Goal: Information Seeking & Learning: Find contact information

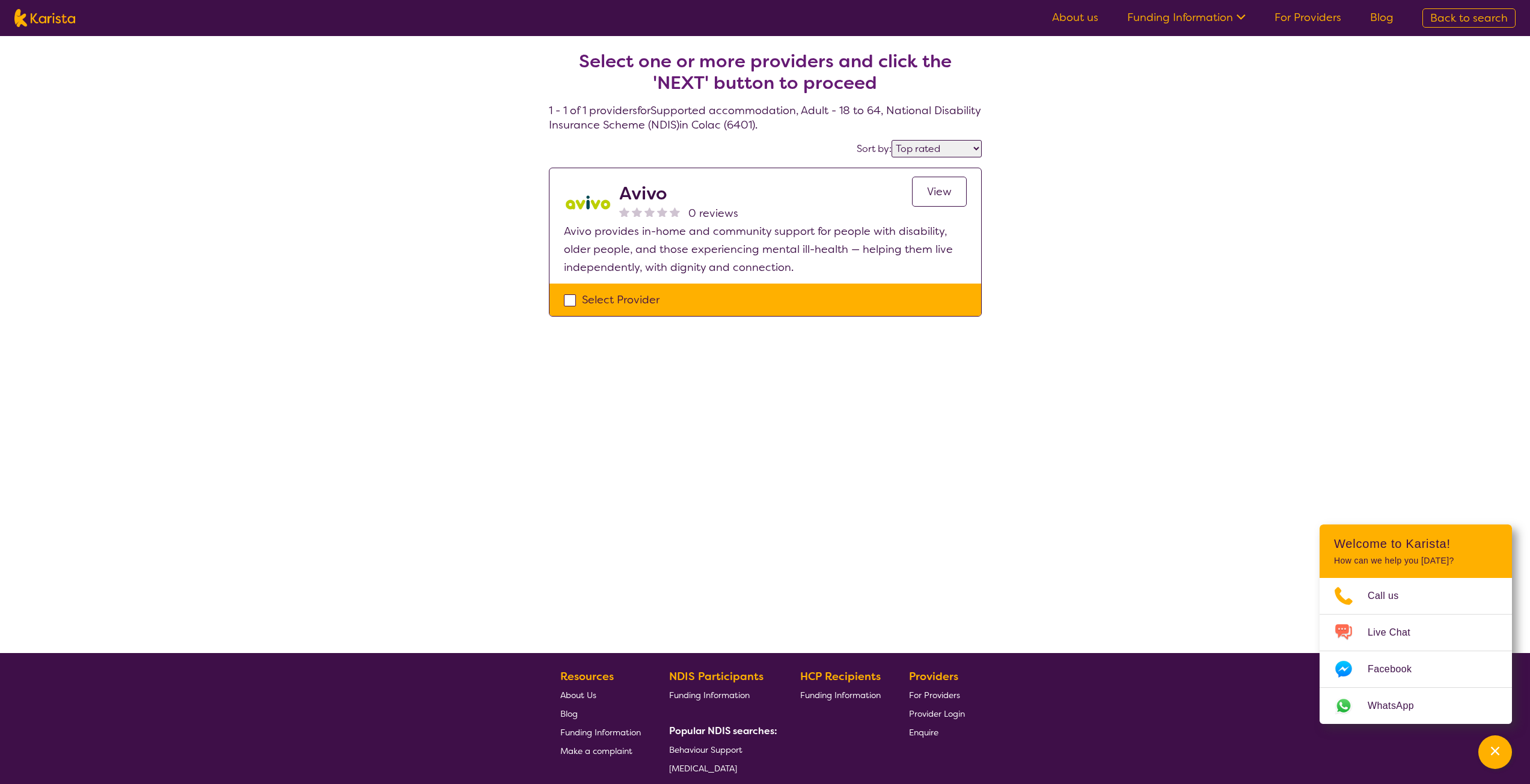
select select "by_score"
click at [54, 13] on img at bounding box center [45, 18] width 61 height 18
select select "Supported accommodation"
select select "AD"
select select "NDIS"
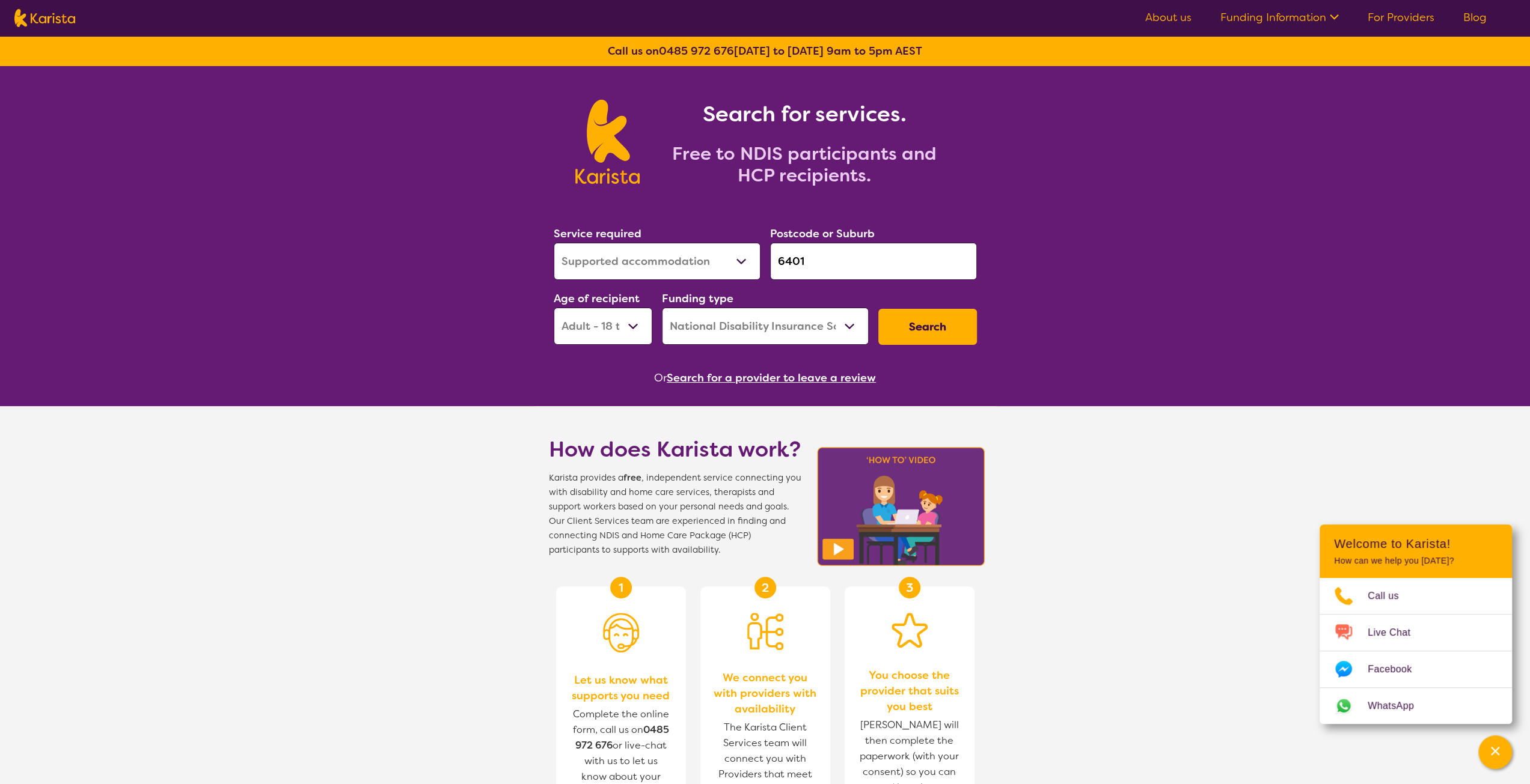
drag, startPoint x: 818, startPoint y: 265, endPoint x: 771, endPoint y: 261, distance: 47.2
click at [771, 261] on input "6401" at bounding box center [873, 261] width 207 height 37
paste input "3978"
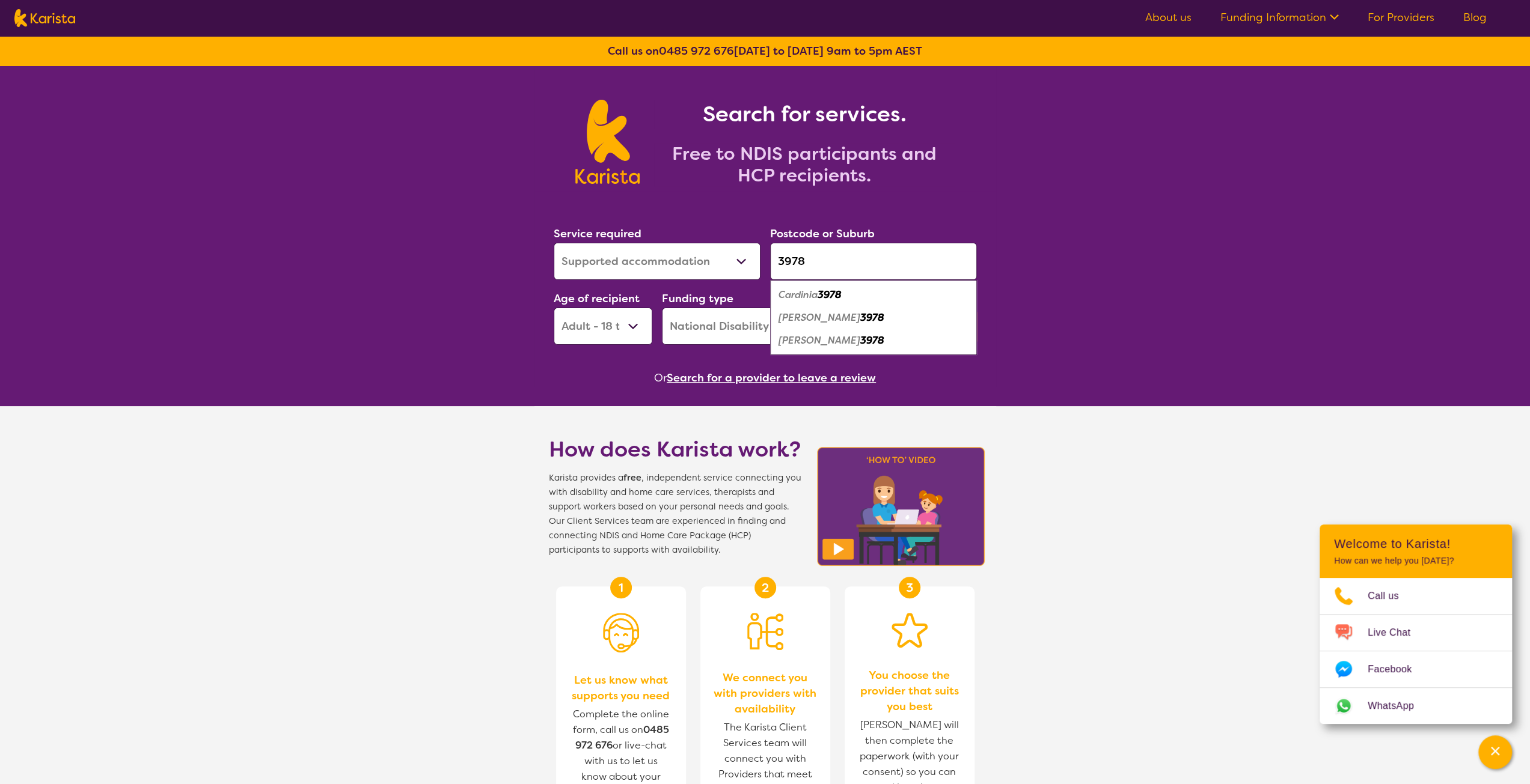
type input "3978"
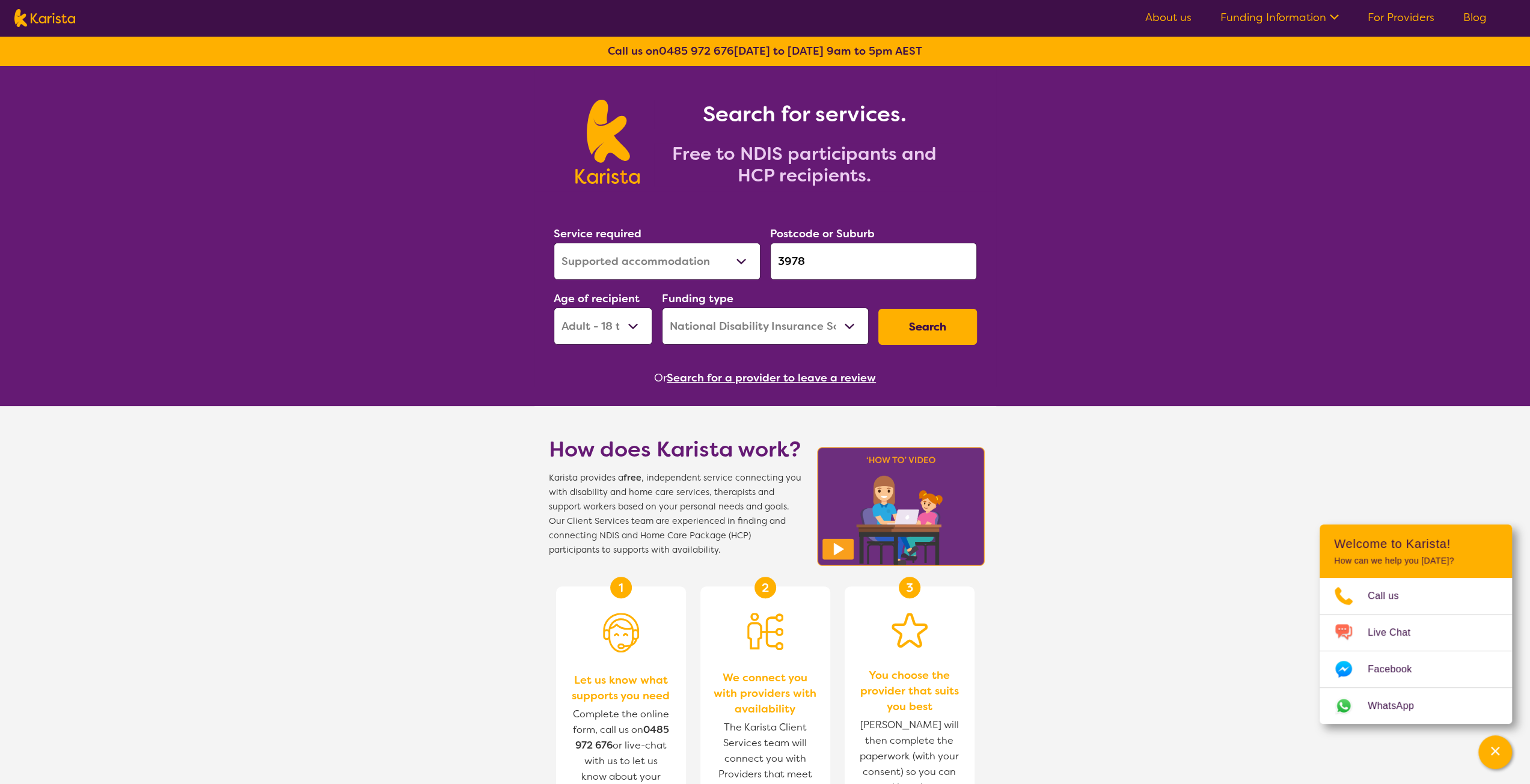
click at [729, 261] on select "Allied Health Assistant Assessment ([MEDICAL_DATA] or [MEDICAL_DATA]) Behaviour…" at bounding box center [657, 261] width 207 height 37
select select "[MEDICAL_DATA]"
click at [554, 243] on select "Allied Health Assistant Assessment ([MEDICAL_DATA] or [MEDICAL_DATA]) Behaviour…" at bounding box center [657, 261] width 207 height 37
click at [617, 318] on select "Early Childhood - 0 to 9 Child - 10 to 11 Adolescent - 12 to 17 Adult - 18 to 6…" at bounding box center [603, 326] width 99 height 37
select select "EC"
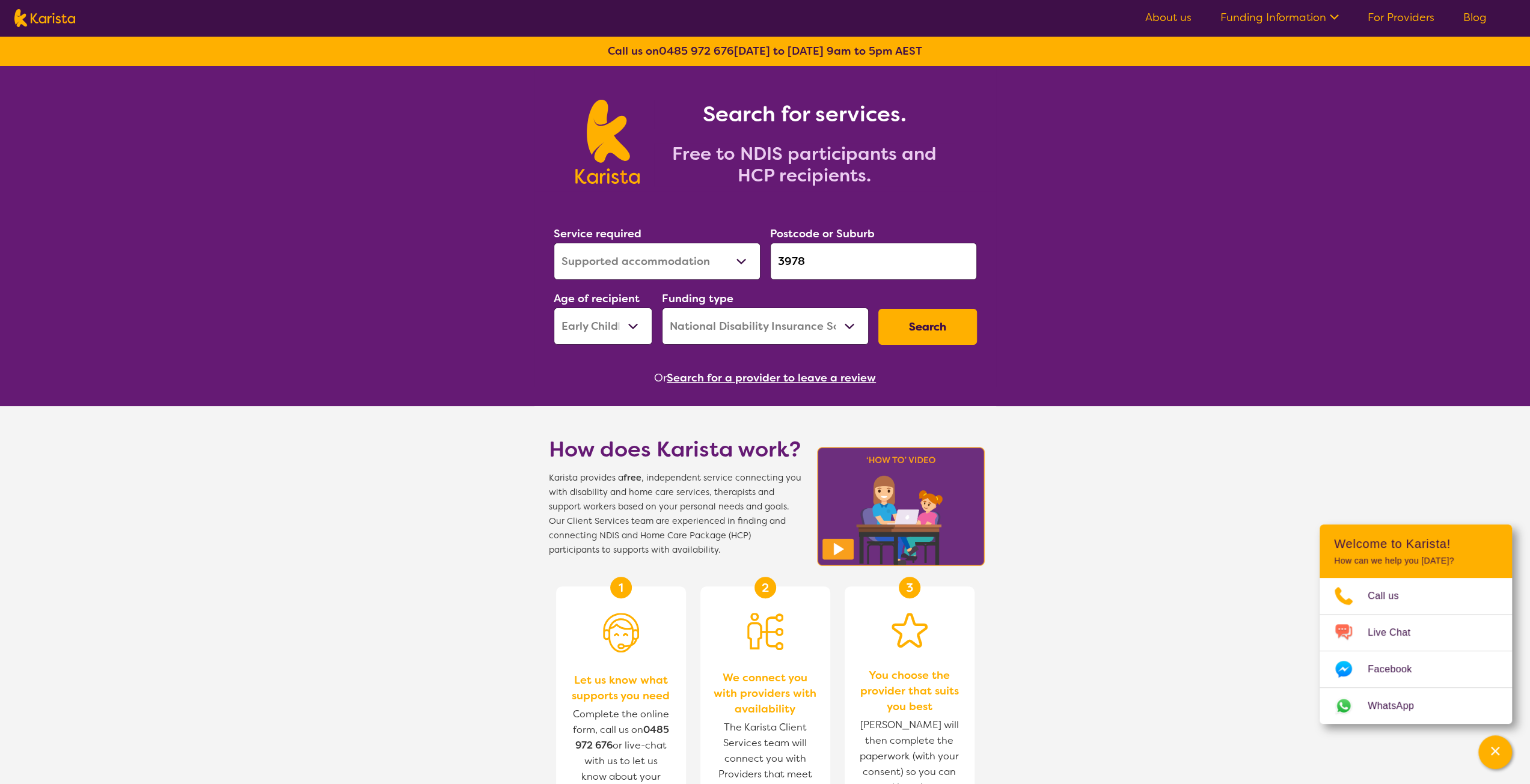
click at [554, 308] on select "Early Childhood - 0 to 9 Child - 10 to 11 Adolescent - 12 to 17 Adult - 18 to 6…" at bounding box center [603, 326] width 99 height 37
click at [911, 322] on button "Search" at bounding box center [928, 327] width 99 height 36
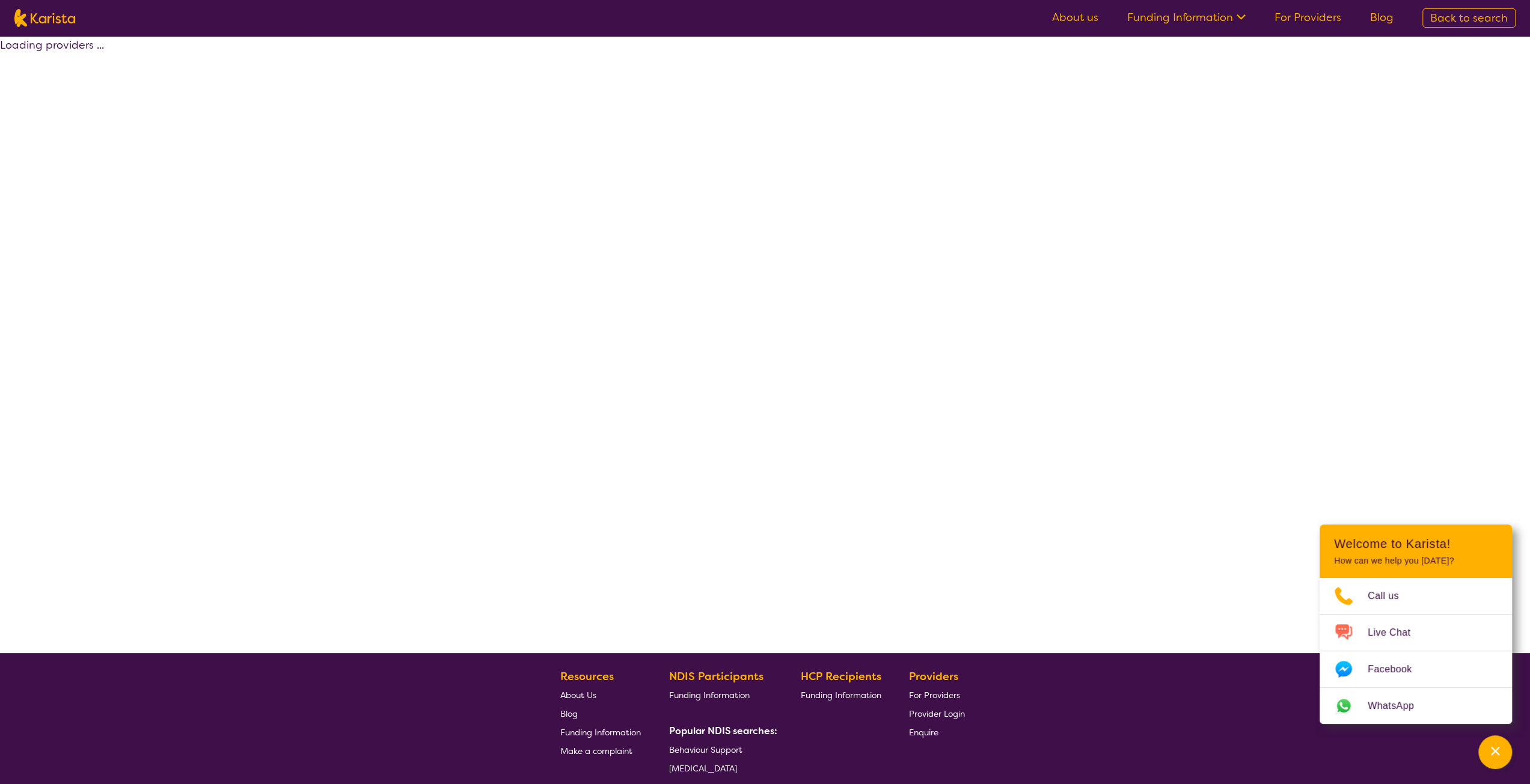
select select "by_score"
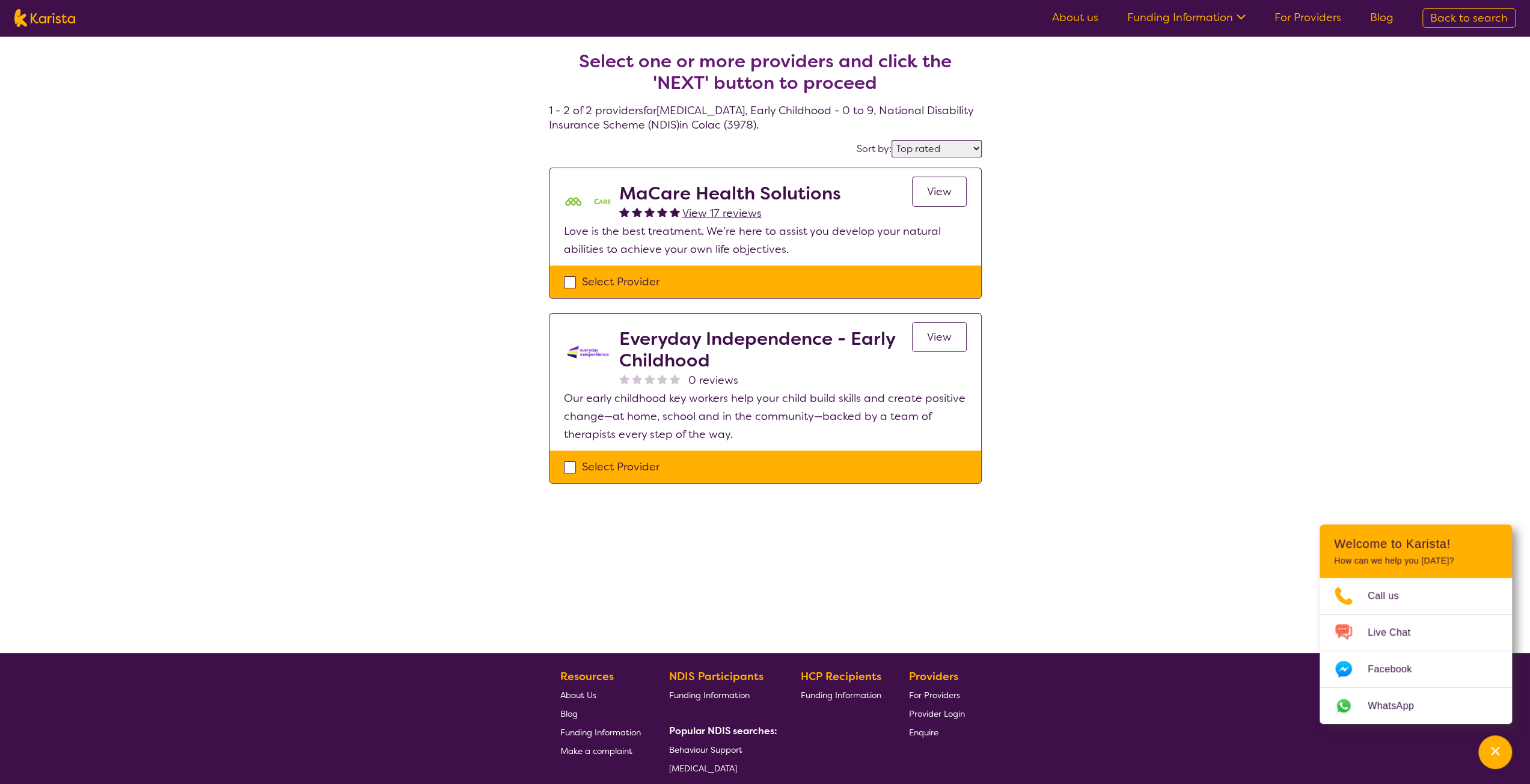
click at [920, 200] on link "View" at bounding box center [939, 192] width 54 height 30
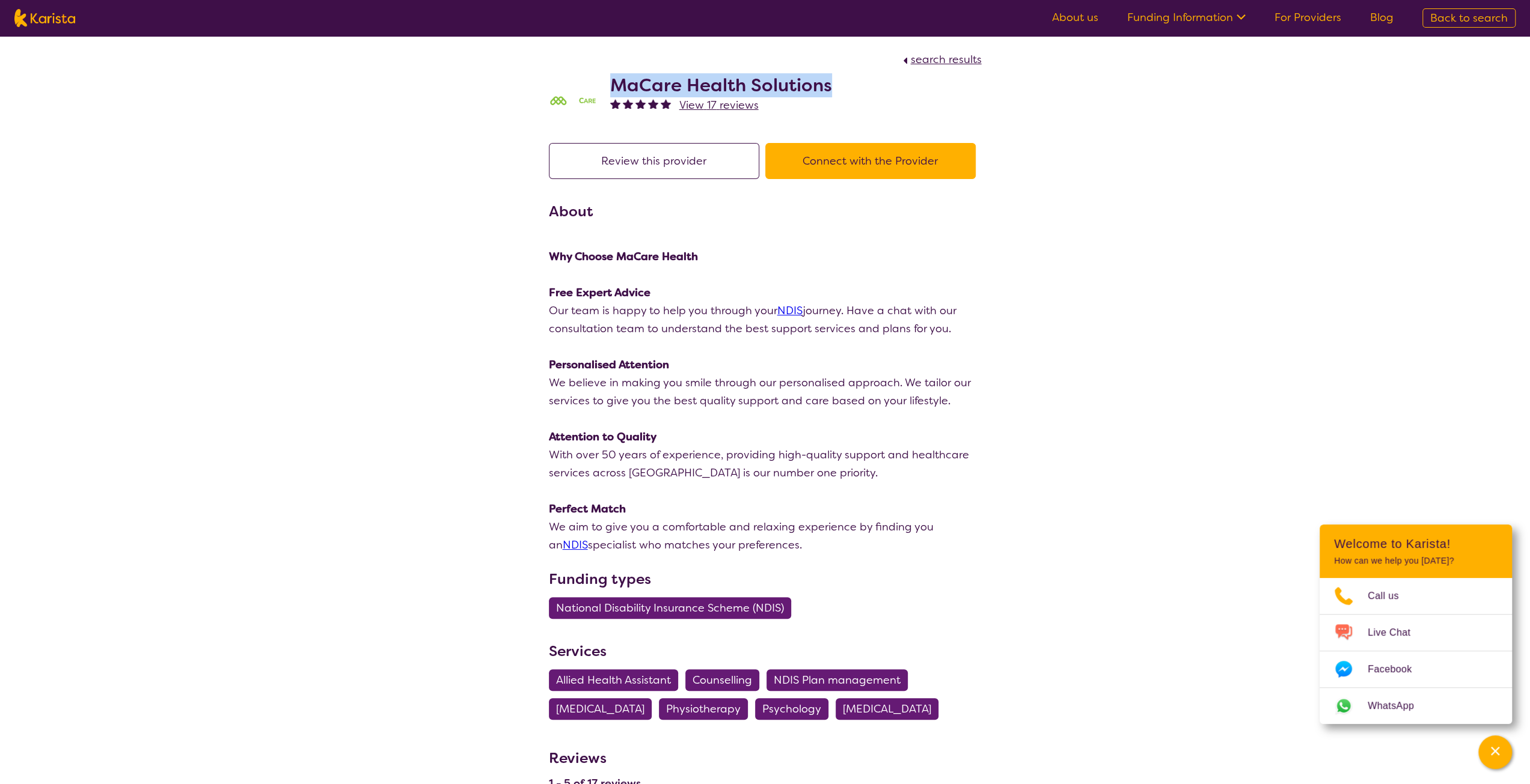
drag, startPoint x: 837, startPoint y: 87, endPoint x: 607, endPoint y: 81, distance: 230.1
click at [607, 81] on div "MaCare Health Solutions View 17 reviews" at bounding box center [766, 98] width 433 height 60
copy h2 "MaCare Health Solutions"
click at [808, 66] on div "search results" at bounding box center [766, 60] width 433 height 18
drag, startPoint x: 834, startPoint y: 84, endPoint x: 611, endPoint y: 78, distance: 223.1
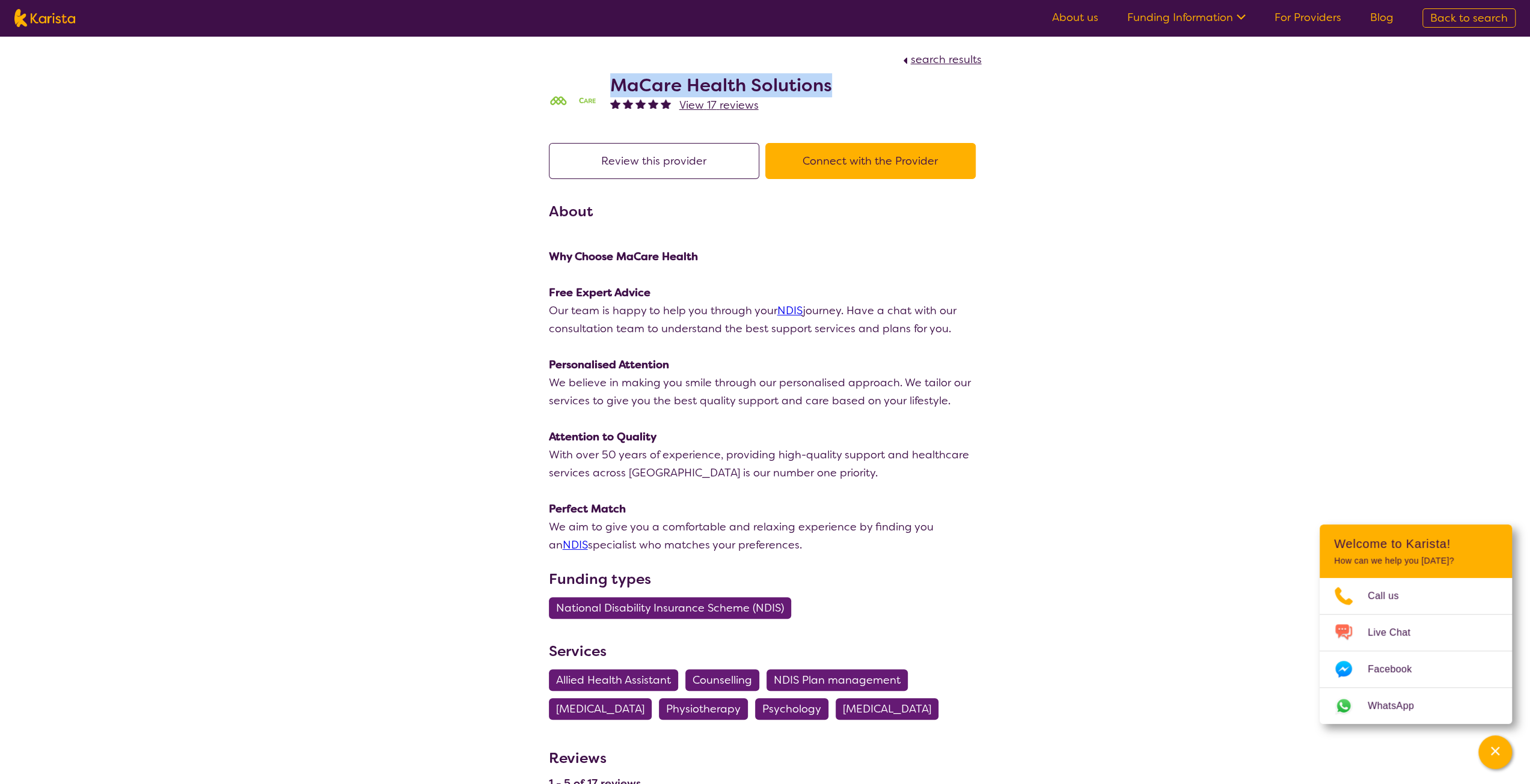
click at [611, 78] on div "MaCare Health Solutions View 17 reviews" at bounding box center [766, 98] width 433 height 60
copy h2 "MaCare Health Solutions"
